Goal: Navigation & Orientation: Find specific page/section

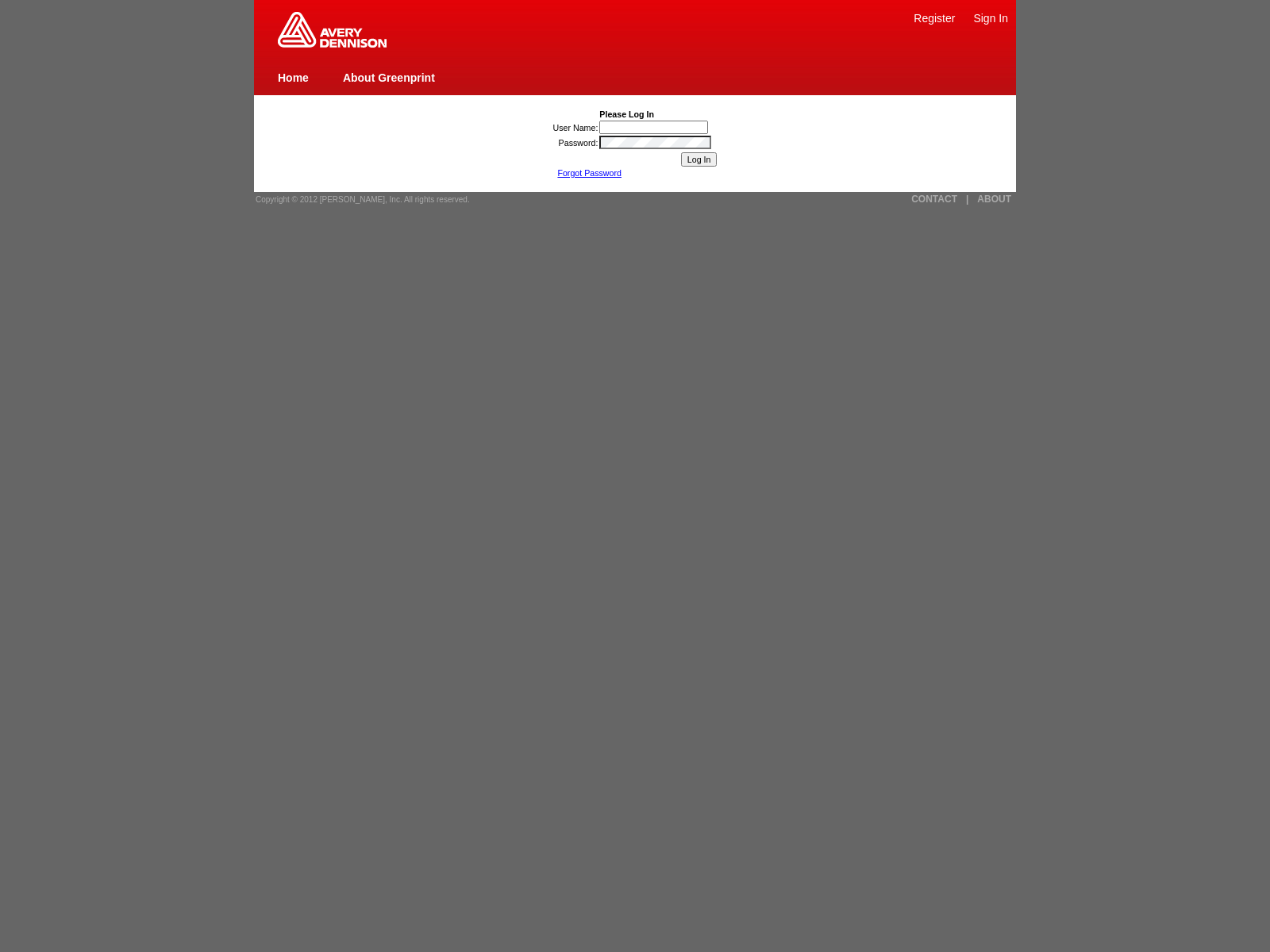
click at [994, 199] on link "ABOUT" at bounding box center [994, 199] width 34 height 11
